Goal: Task Accomplishment & Management: Use online tool/utility

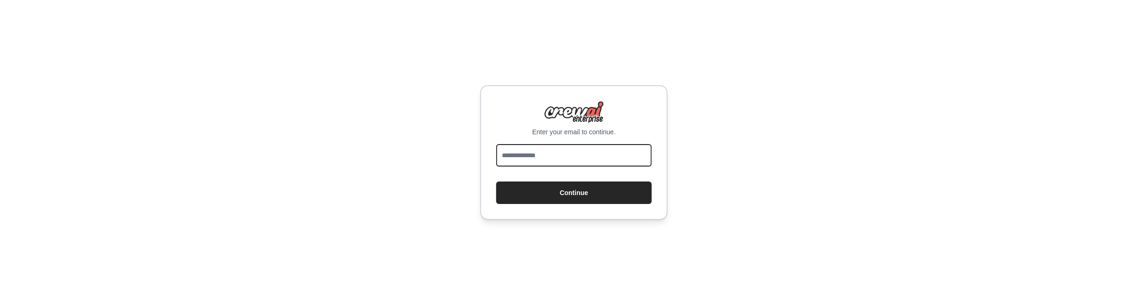
click at [550, 160] on input "email" at bounding box center [574, 155] width 156 height 22
click at [589, 160] on input "email" at bounding box center [574, 155] width 156 height 22
type input "**********"
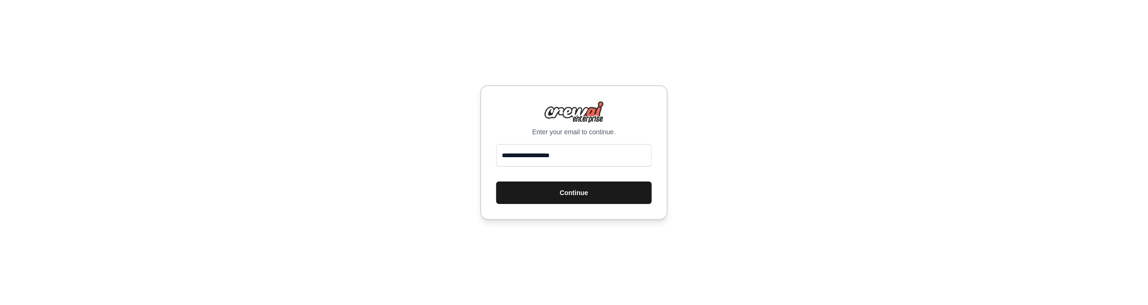
click at [568, 193] on button "Continue" at bounding box center [574, 193] width 156 height 22
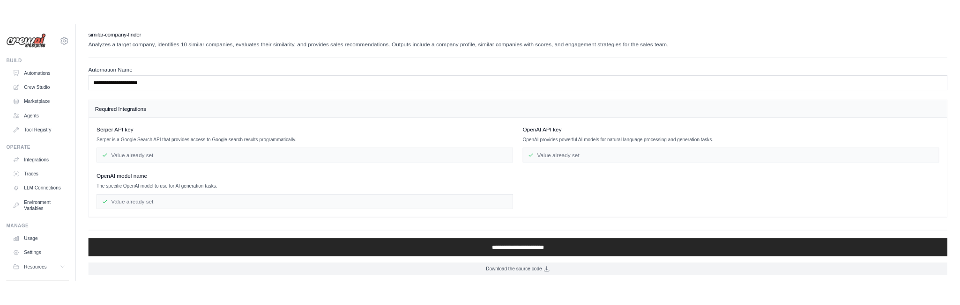
scroll to position [2, 0]
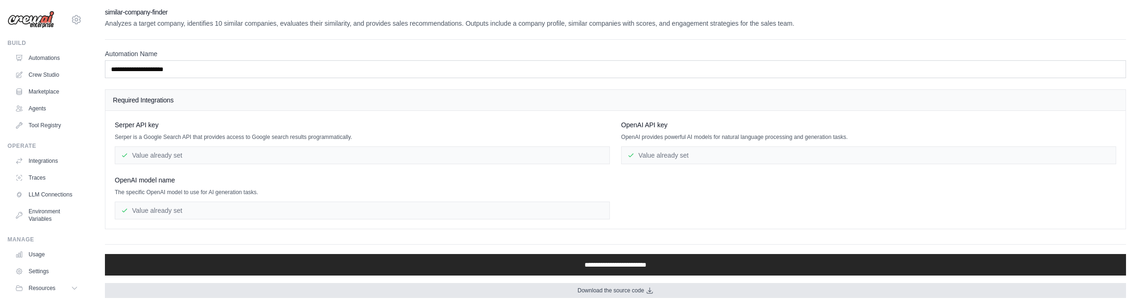
click at [632, 290] on span "Download the source code" at bounding box center [611, 290] width 67 height 7
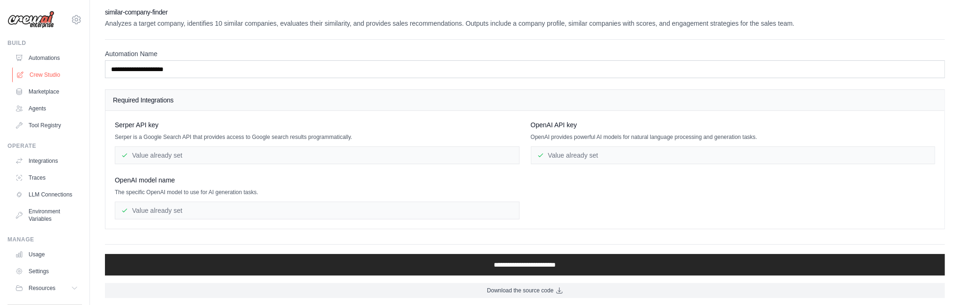
click at [32, 74] on link "Crew Studio" at bounding box center [47, 74] width 71 height 15
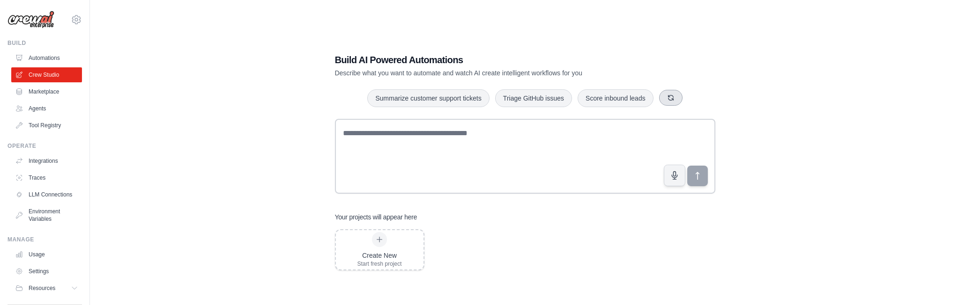
click at [671, 100] on icon "button" at bounding box center [670, 97] width 7 height 7
click at [671, 100] on icon "button" at bounding box center [668, 97] width 7 height 7
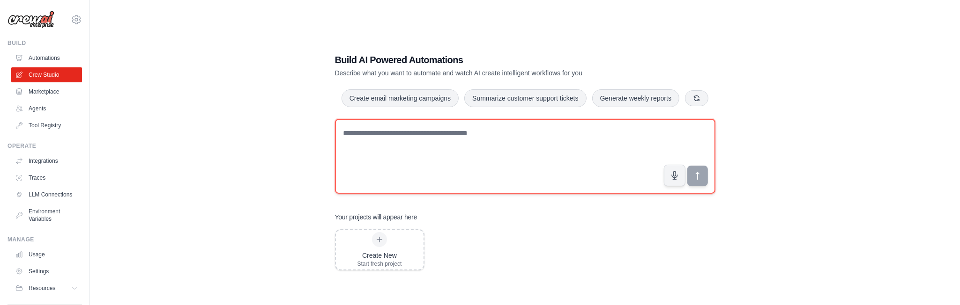
click at [498, 149] on textarea at bounding box center [525, 156] width 380 height 75
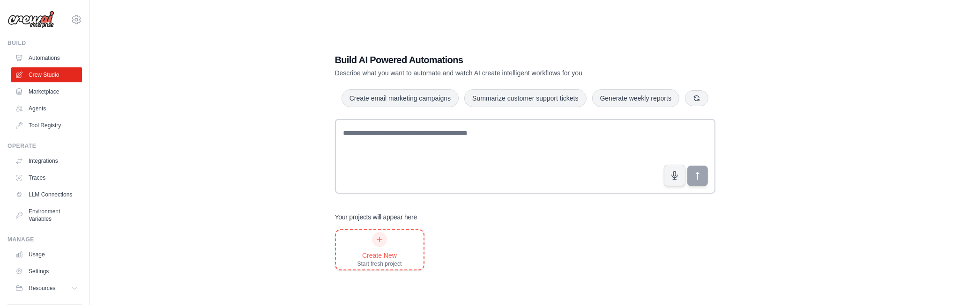
click at [393, 240] on div "Create New Start fresh project" at bounding box center [379, 250] width 45 height 36
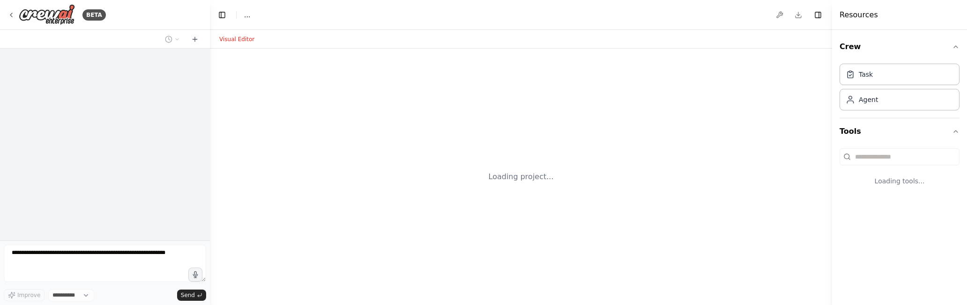
select select "****"
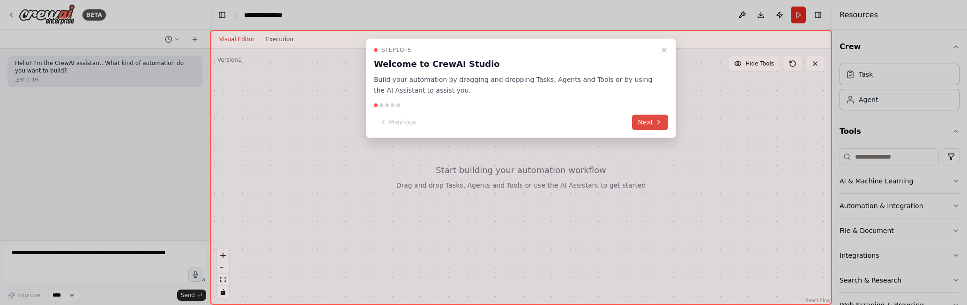
click at [648, 123] on button "Next" at bounding box center [650, 122] width 36 height 15
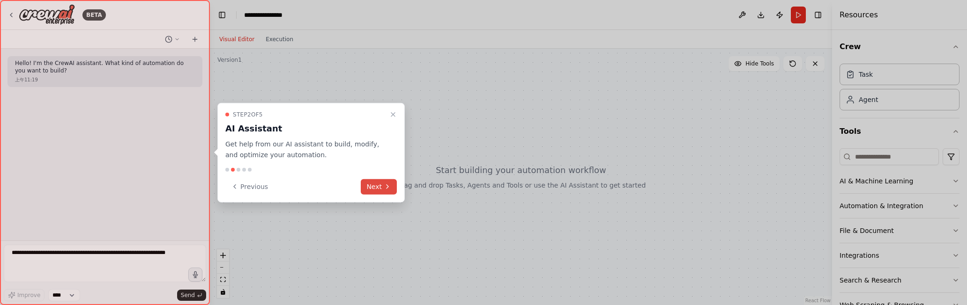
click at [375, 186] on button "Next" at bounding box center [379, 186] width 36 height 15
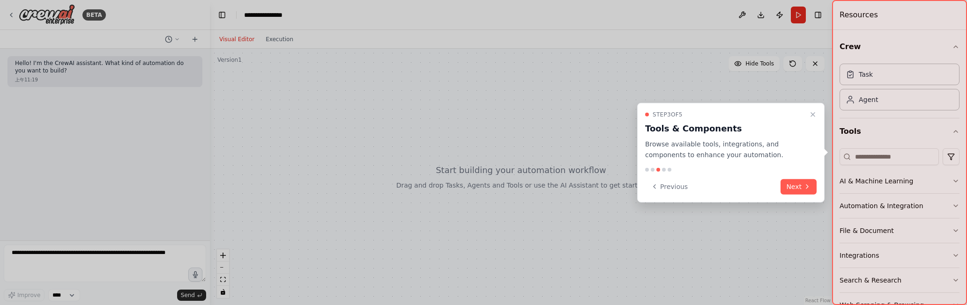
click at [796, 189] on button "Next" at bounding box center [798, 186] width 36 height 15
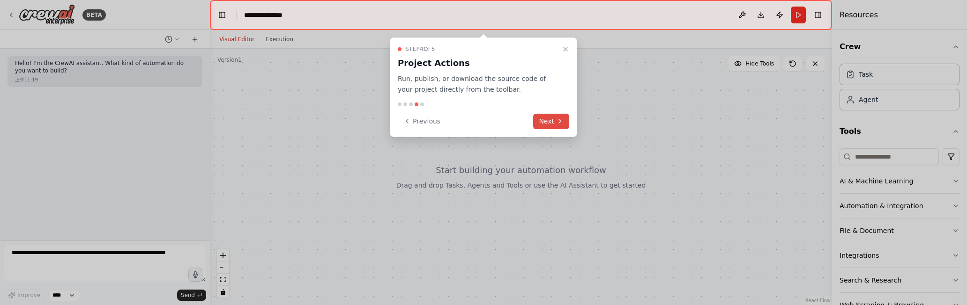
click at [549, 119] on button "Next" at bounding box center [551, 121] width 36 height 15
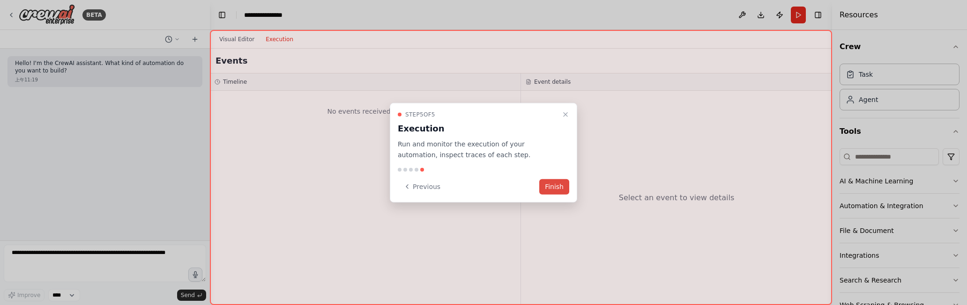
click at [560, 190] on button "Finish" at bounding box center [554, 186] width 30 height 15
